Goal: Task Accomplishment & Management: Manage account settings

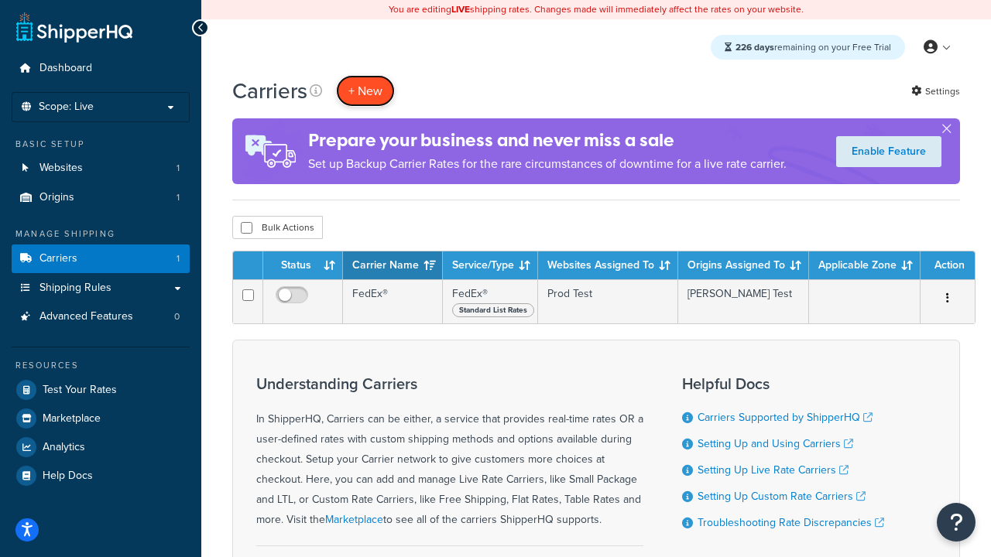
click at [365, 91] on button "+ New" at bounding box center [365, 91] width 59 height 32
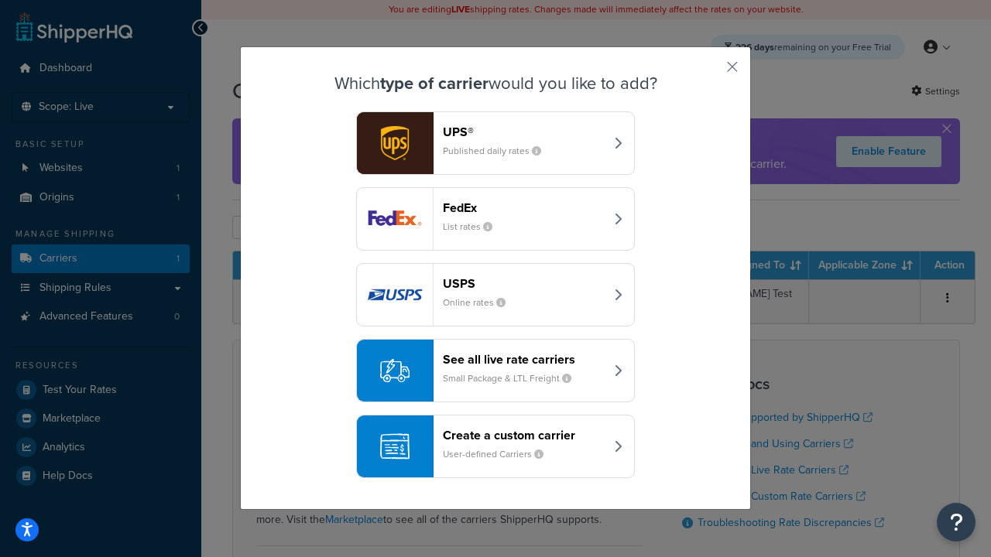
click at [523, 207] on header "FedEx" at bounding box center [524, 207] width 162 height 15
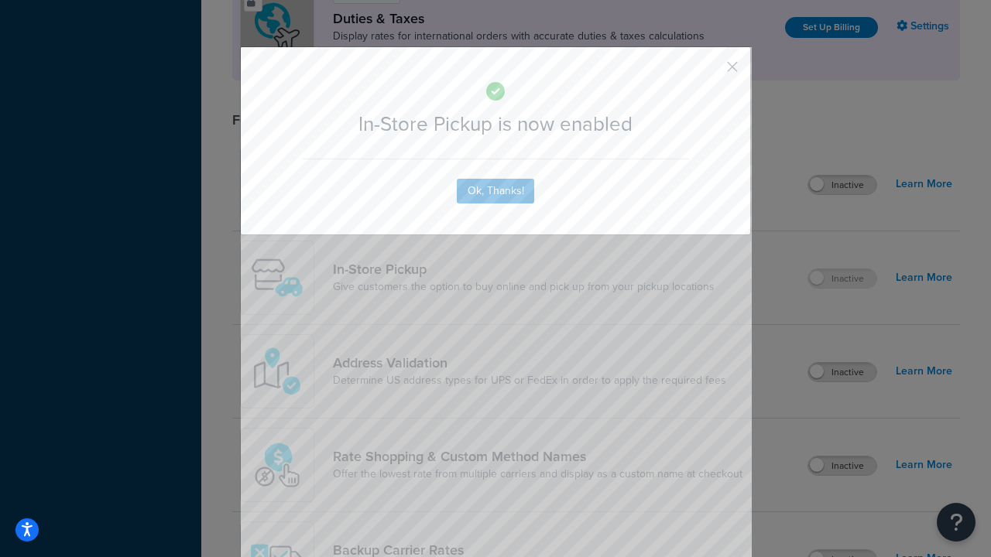
click at [709, 72] on button "button" at bounding box center [709, 72] width 4 height 4
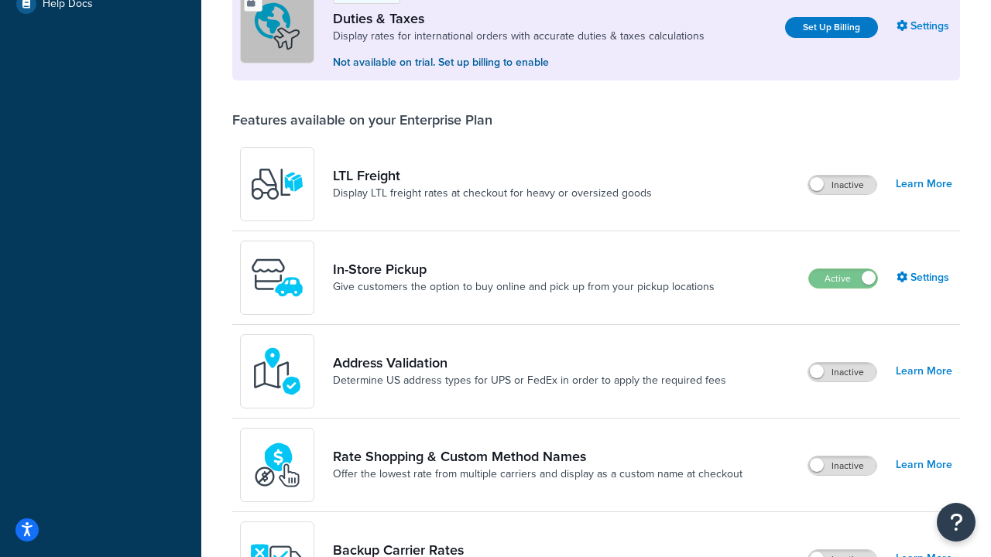
scroll to position [472, 0]
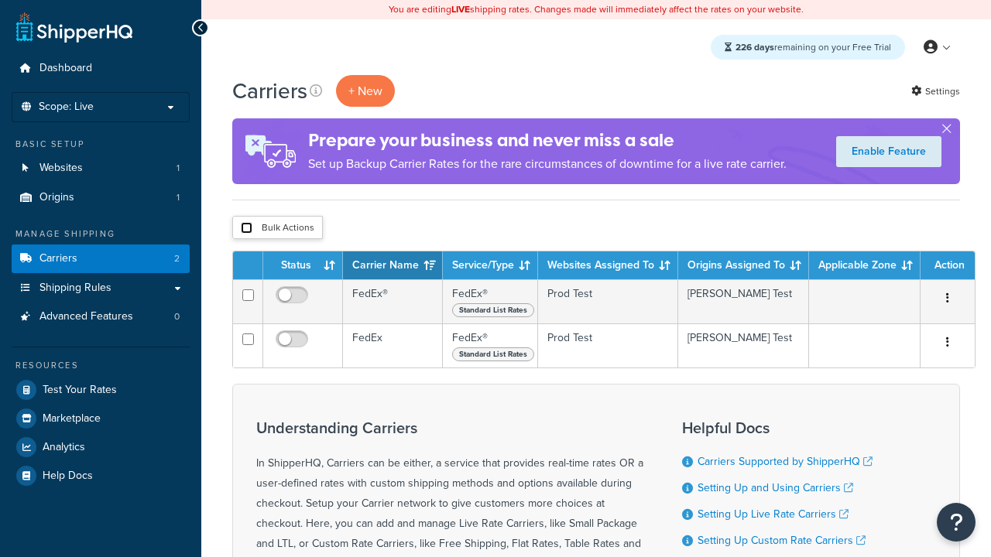
click at [246, 228] on input "checkbox" at bounding box center [247, 228] width 12 height 12
checkbox input "true"
click at [0, 0] on button "Delete" at bounding box center [0, 0] width 0 height 0
